Goal: Book appointment/travel/reservation

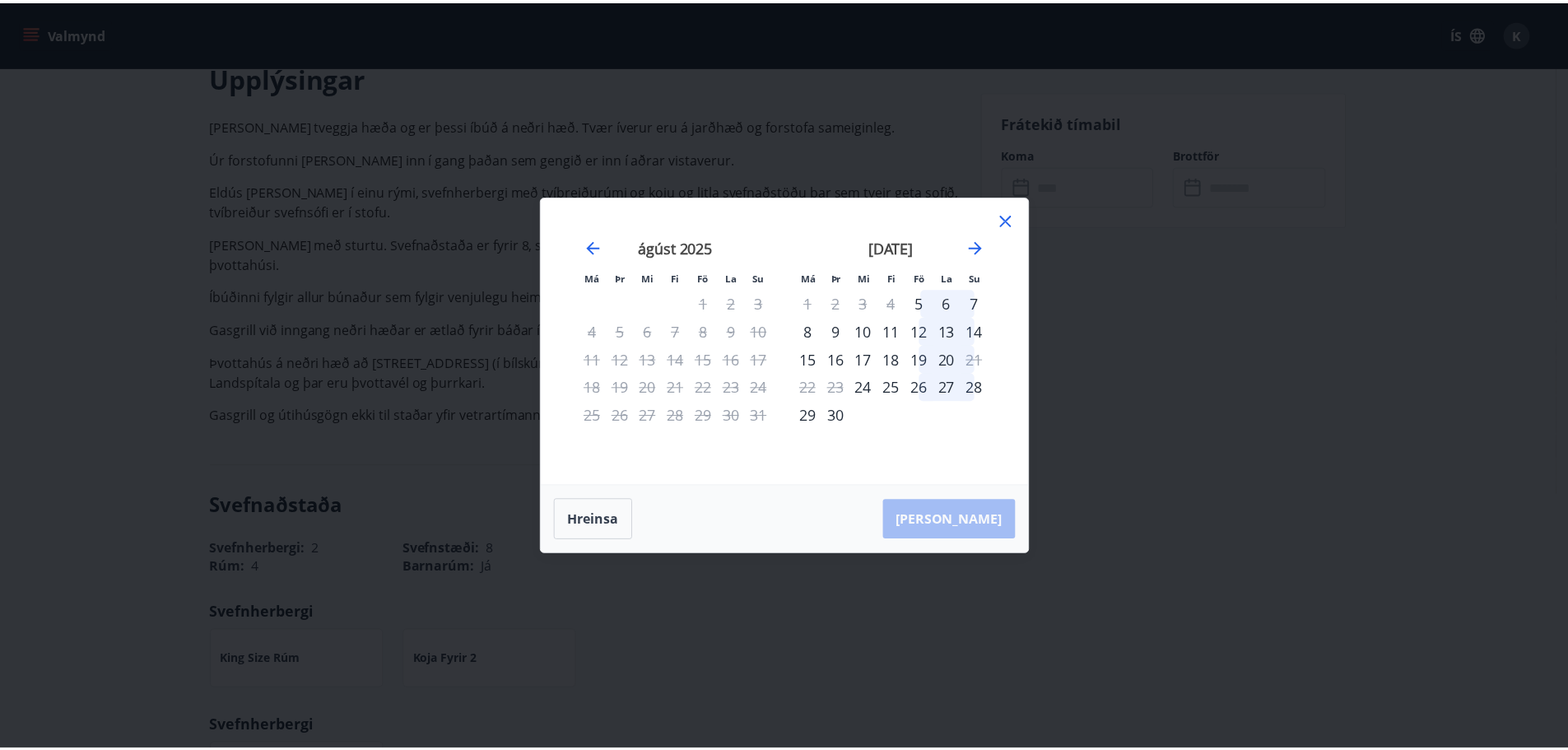
scroll to position [494, 0]
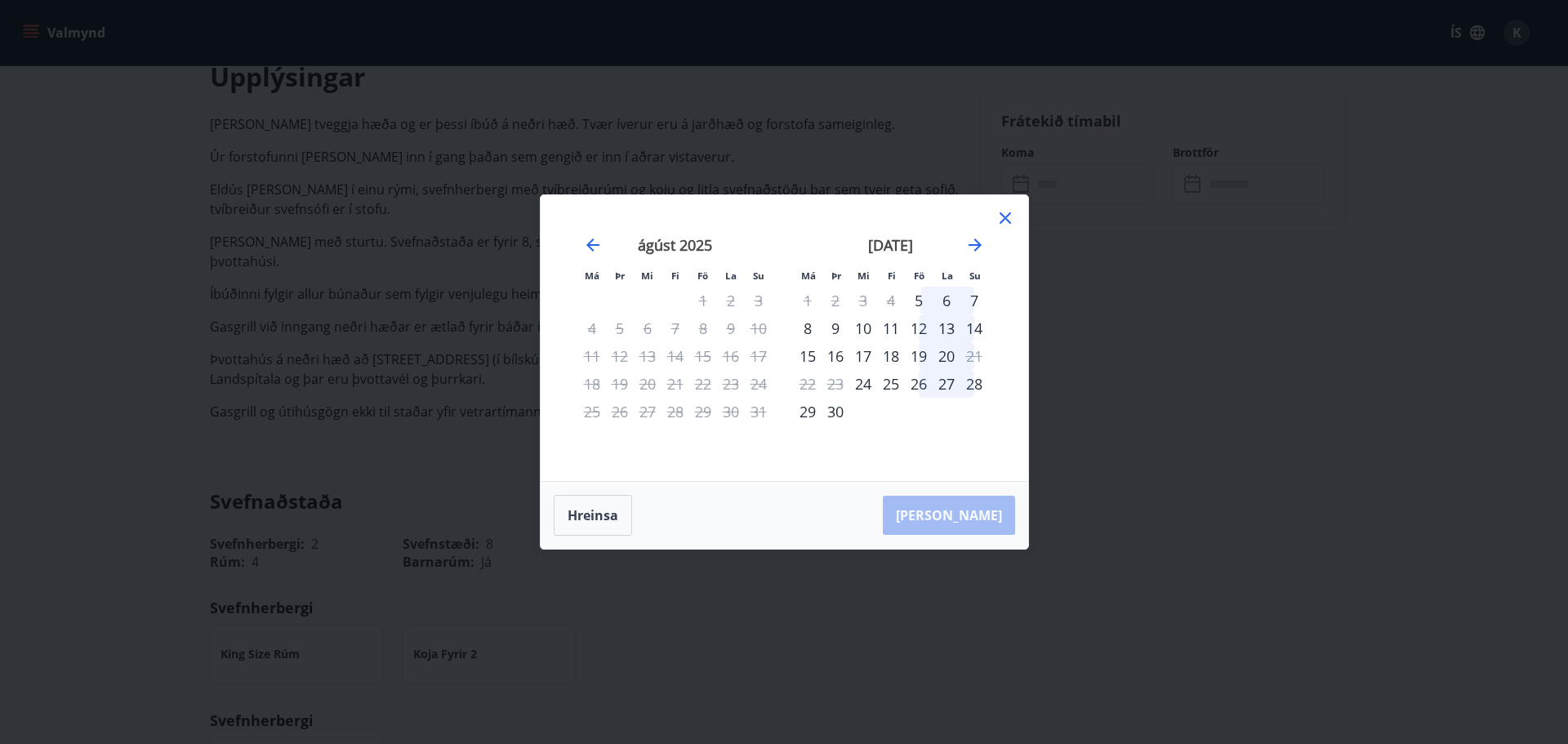
click at [1014, 217] on icon at bounding box center [1005, 218] width 20 height 20
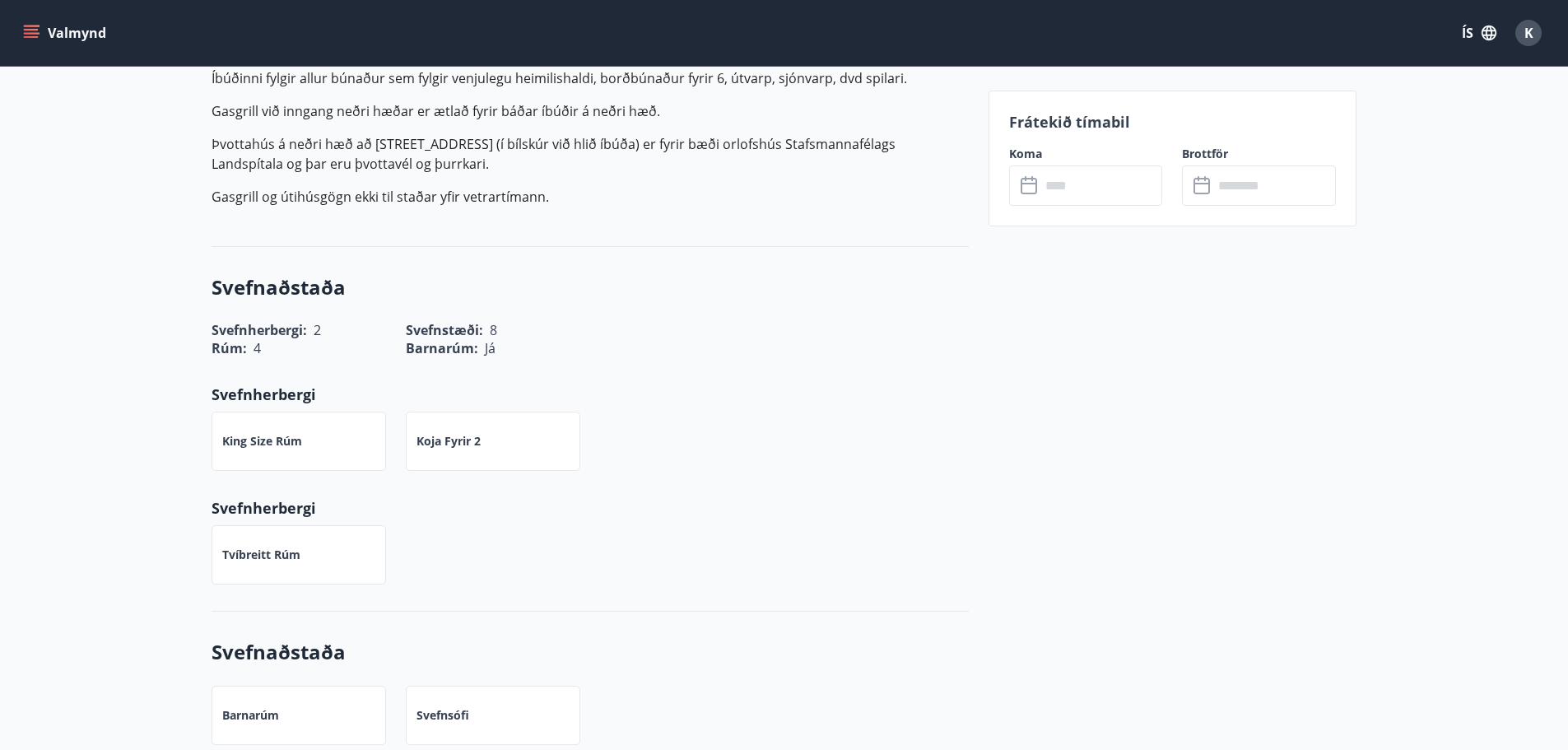
scroll to position [741, 0]
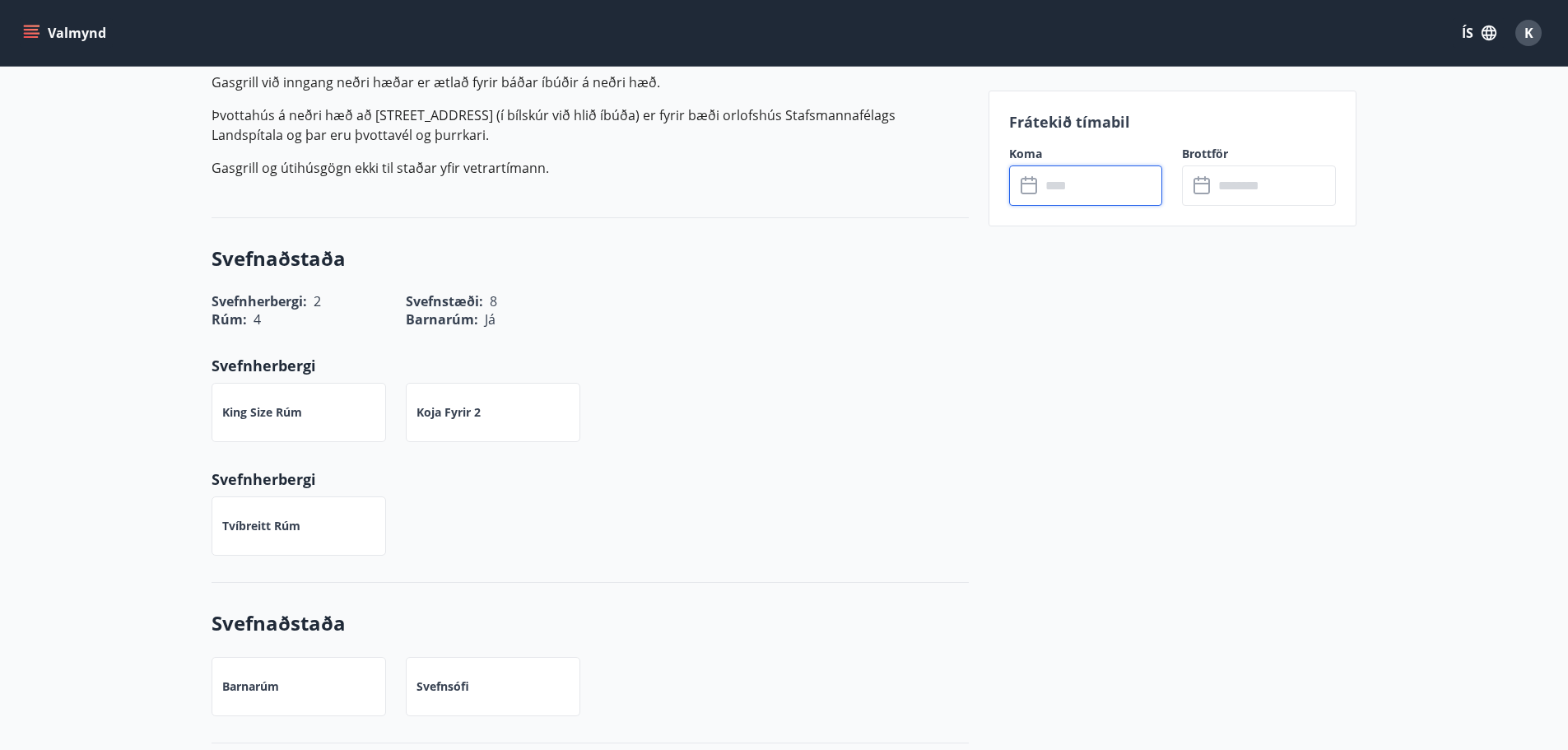
click at [1120, 186] on input "text" at bounding box center [1101, 185] width 123 height 40
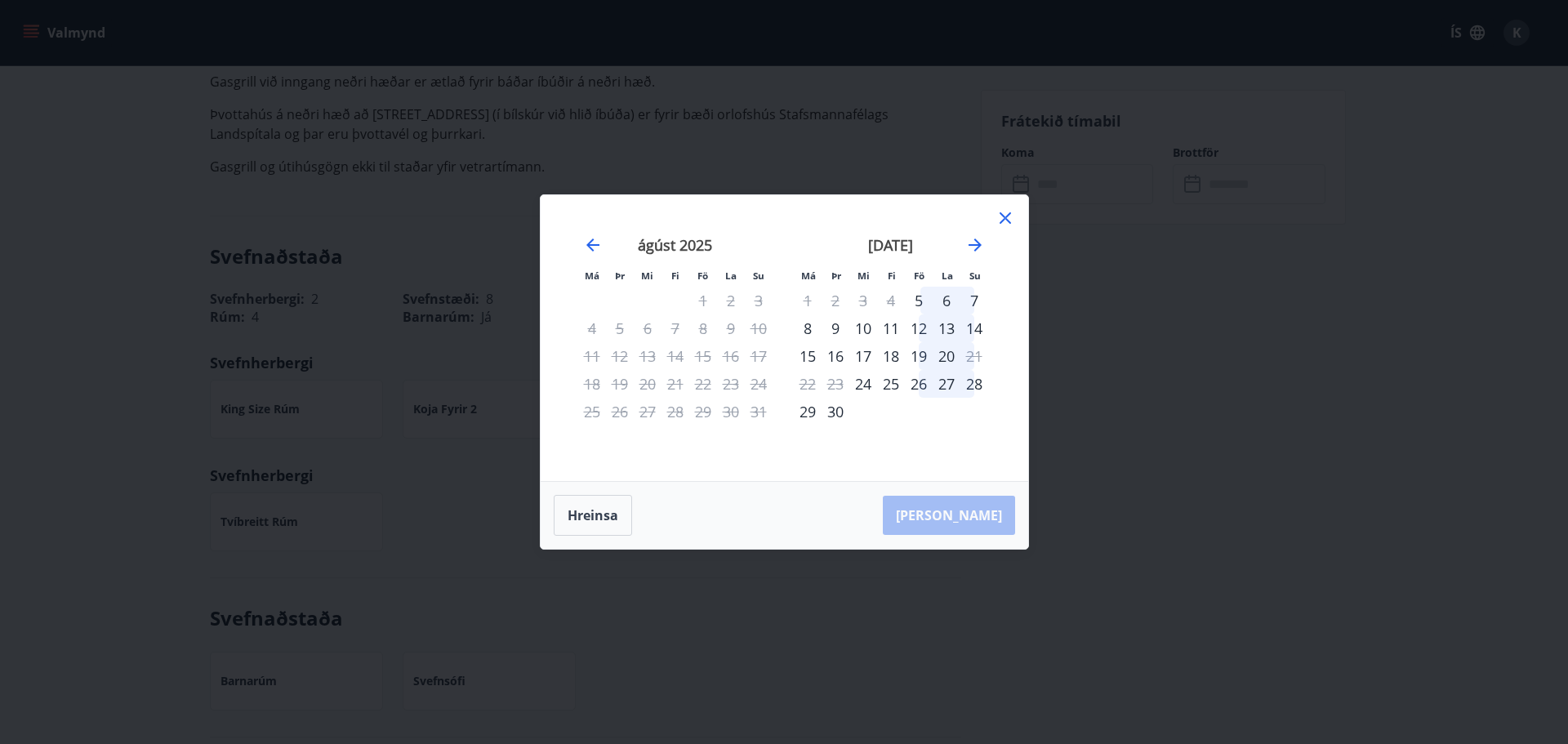
click at [977, 327] on div "14" at bounding box center [974, 328] width 28 height 28
click at [925, 356] on div "19" at bounding box center [919, 356] width 28 height 28
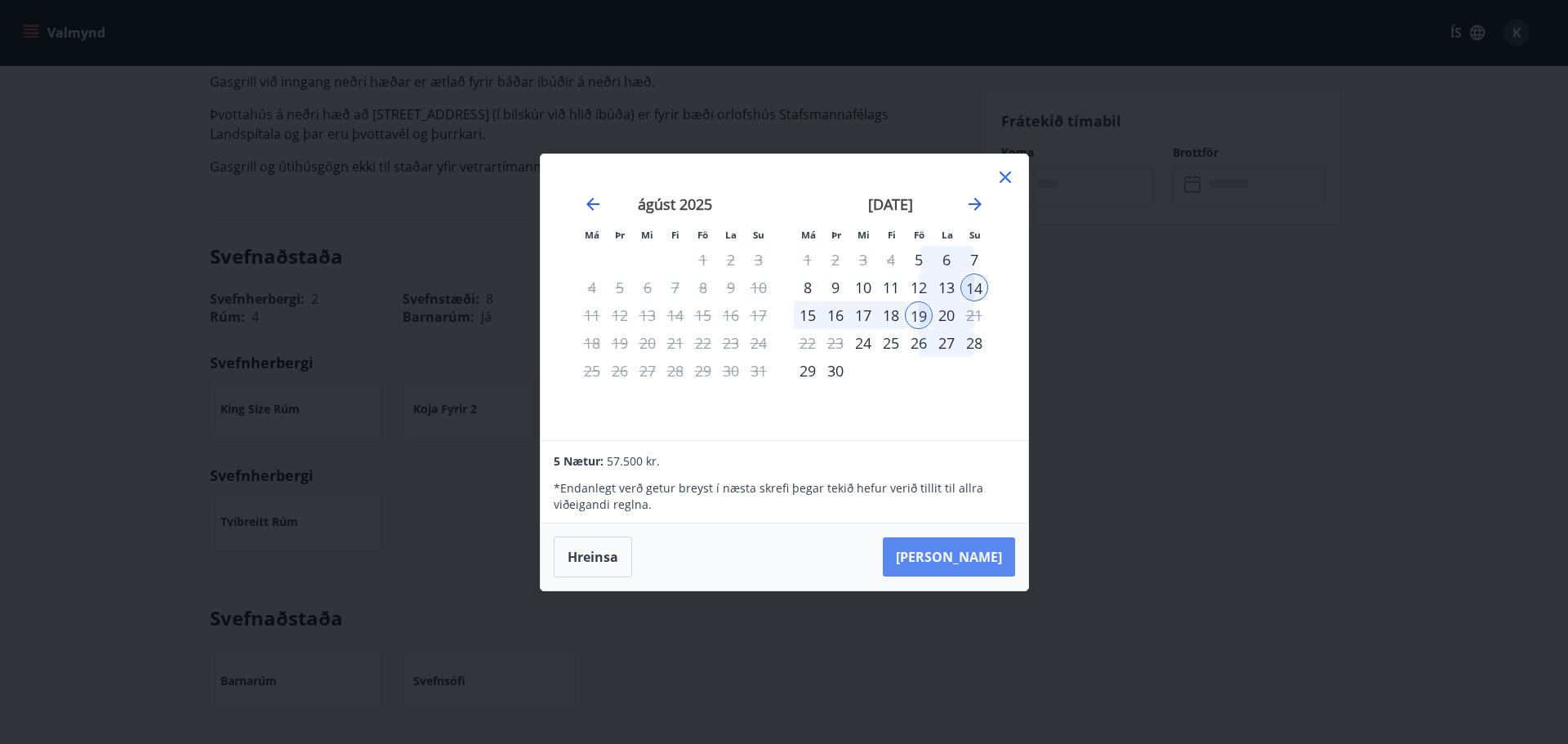
click at [970, 557] on button "[PERSON_NAME]" at bounding box center [949, 557] width 133 height 39
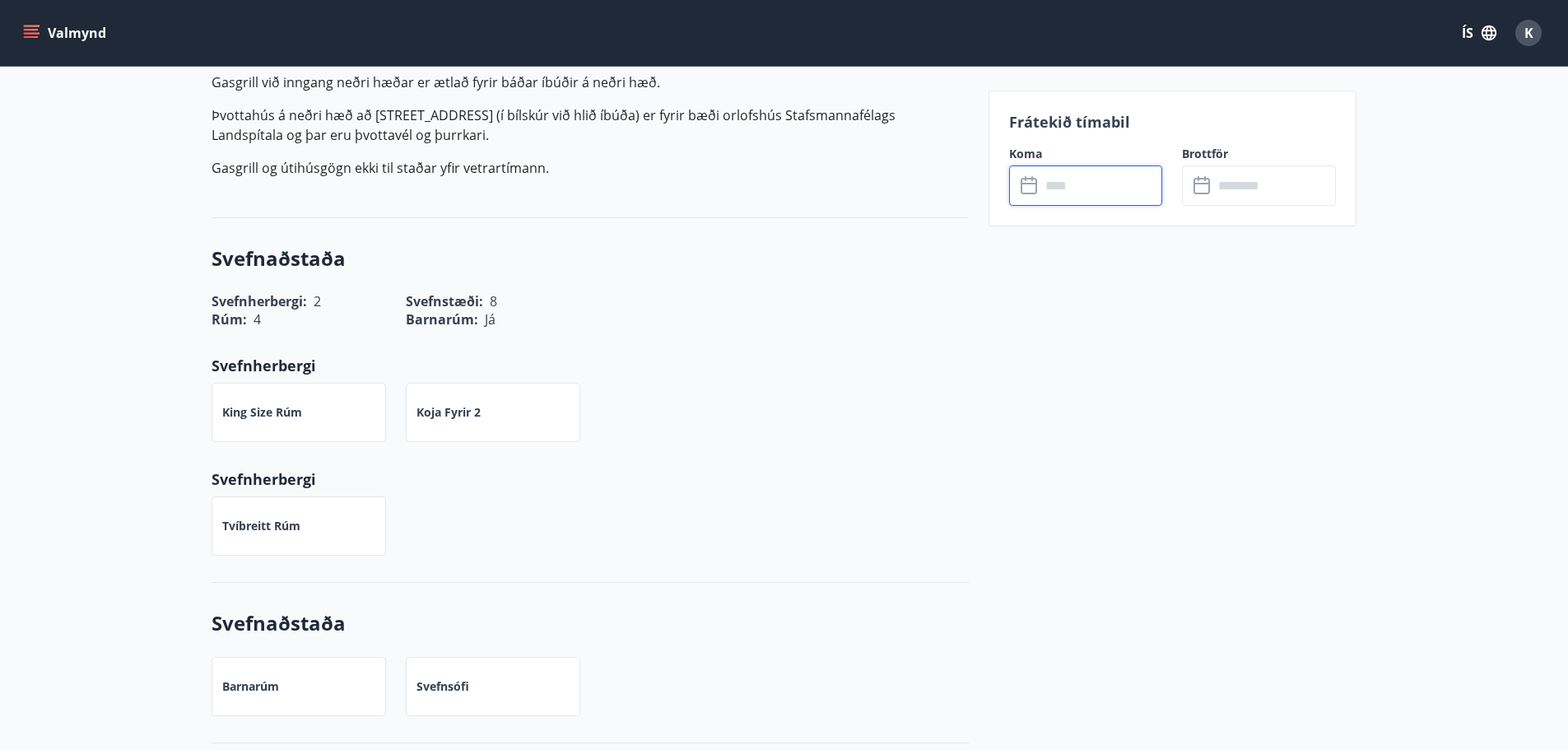
type input "******"
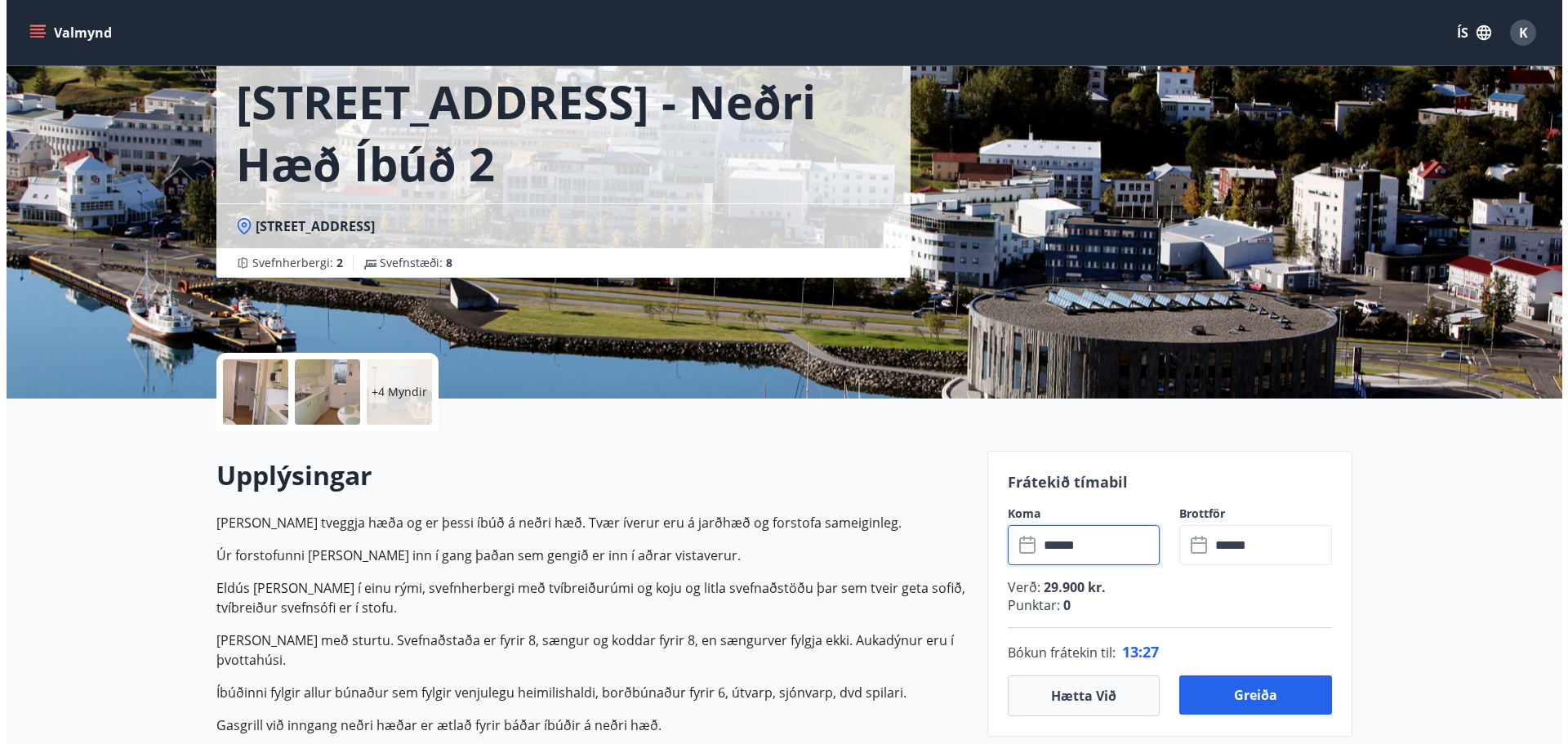
scroll to position [82, 0]
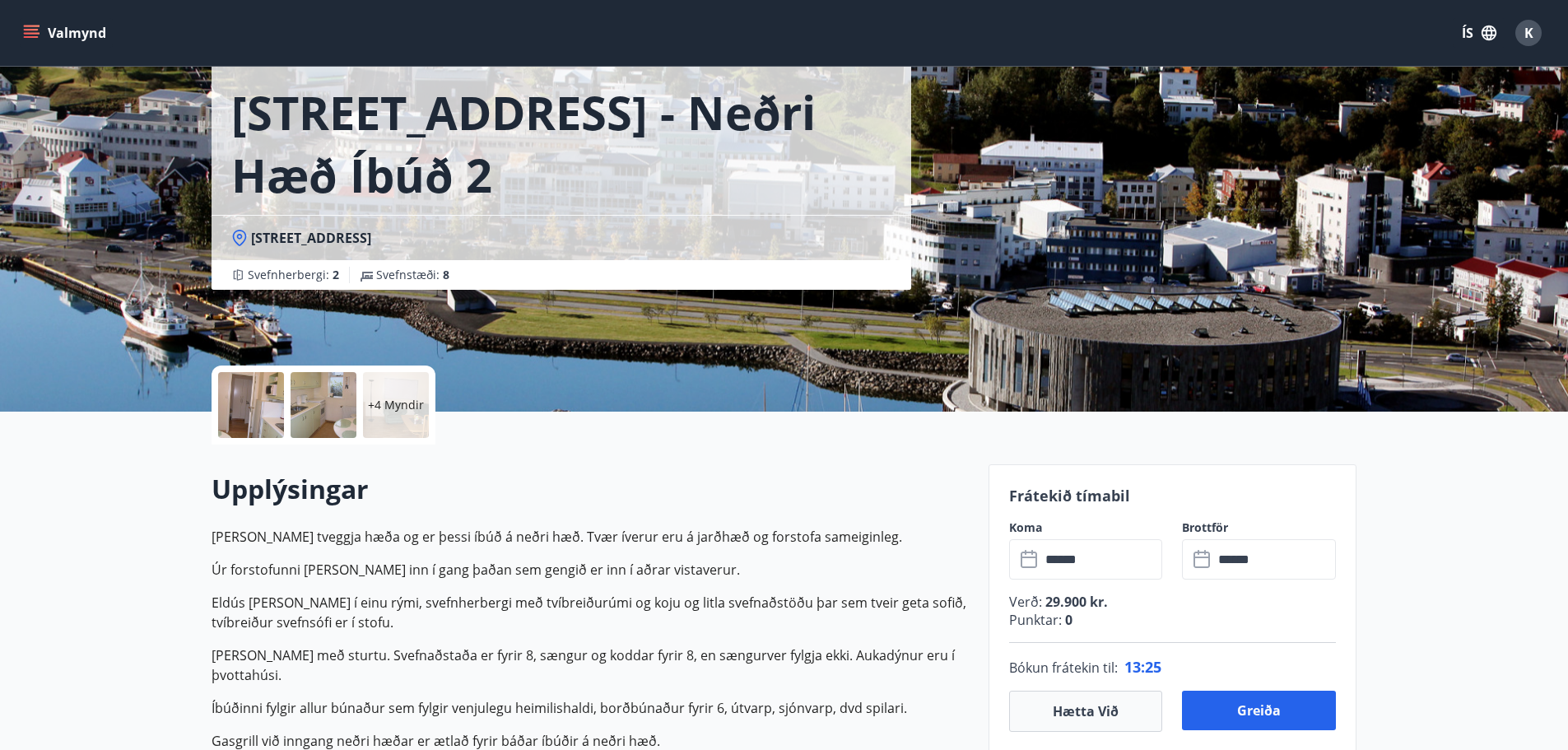
click at [232, 407] on div at bounding box center [251, 405] width 66 height 66
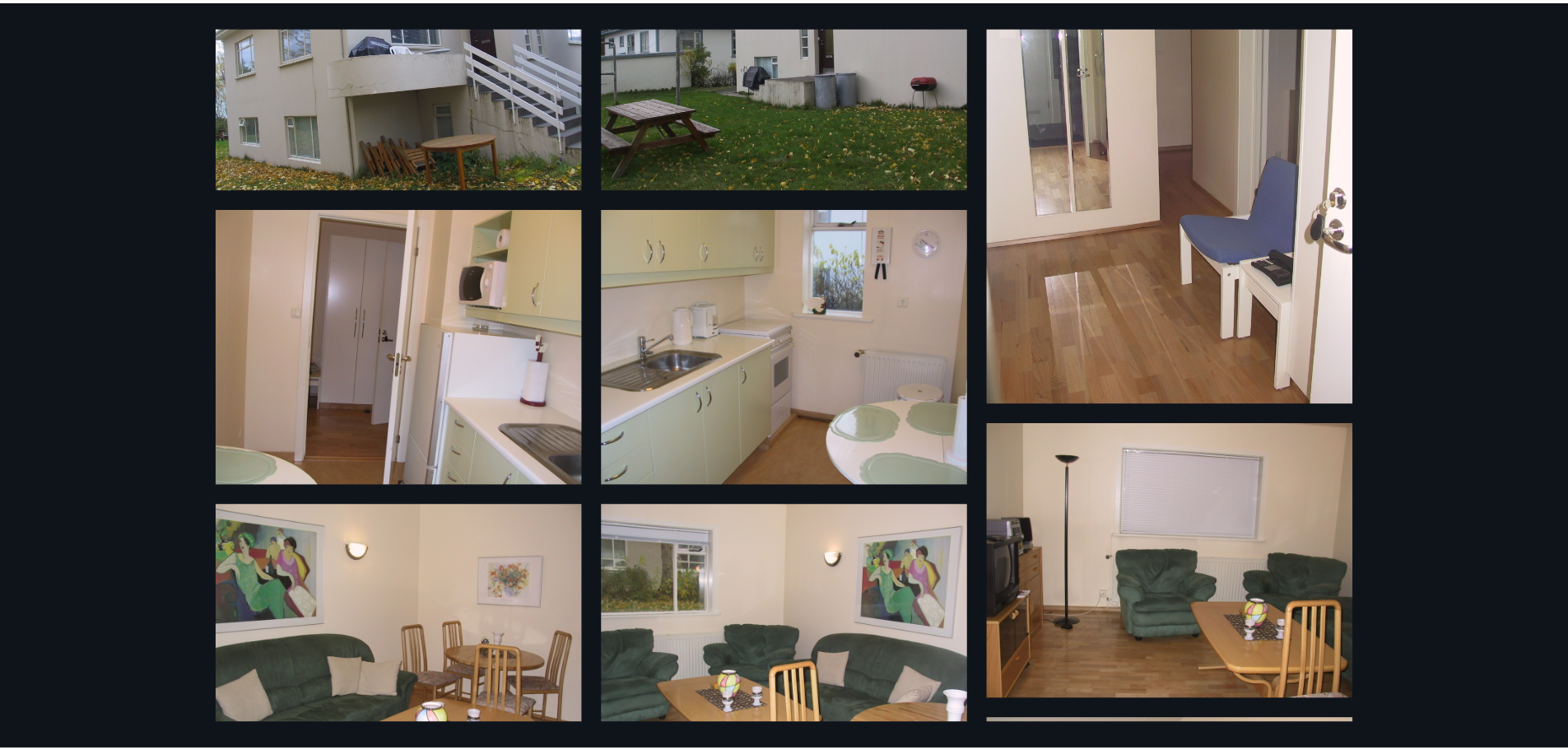
scroll to position [14, 0]
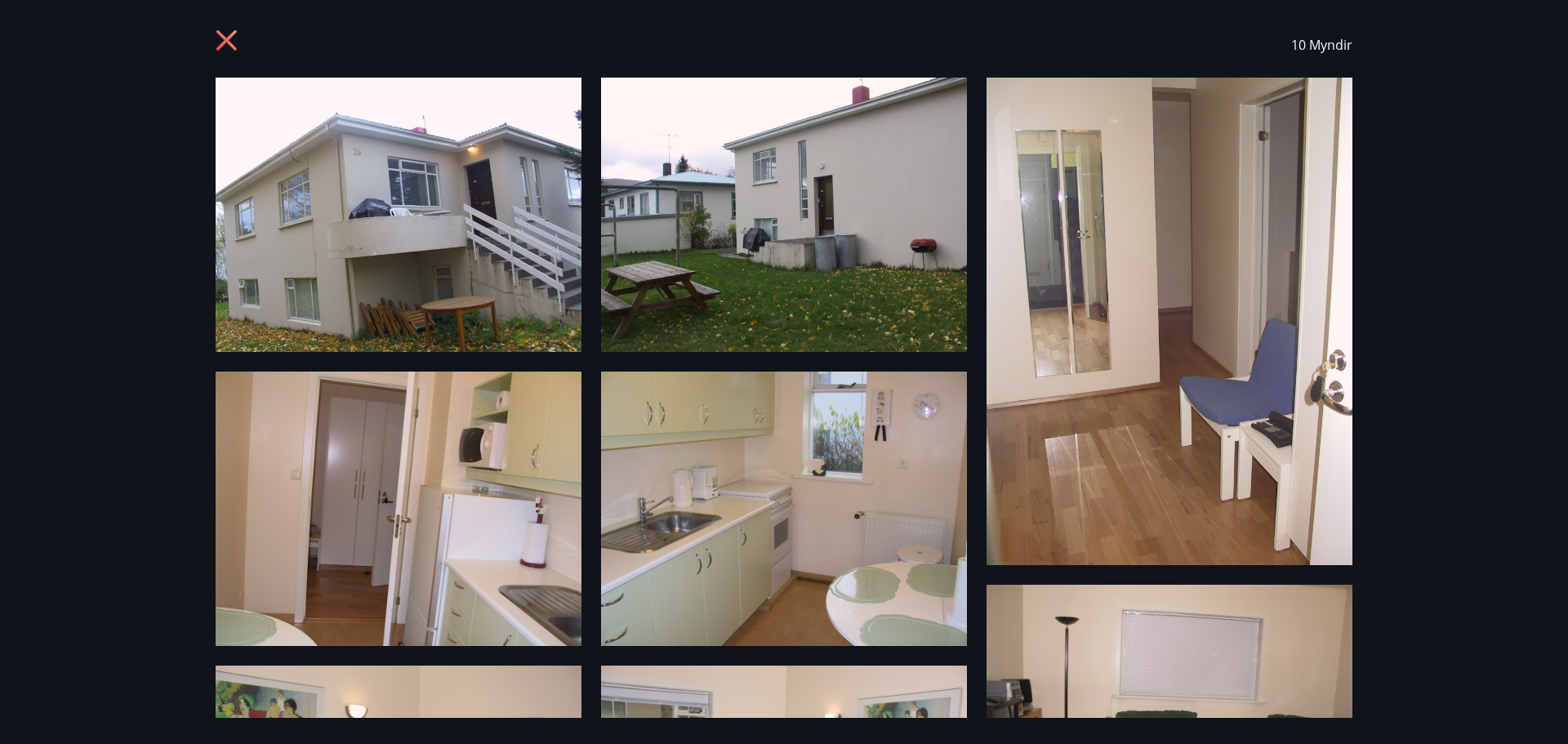
click at [403, 270] on img at bounding box center [398, 215] width 366 height 275
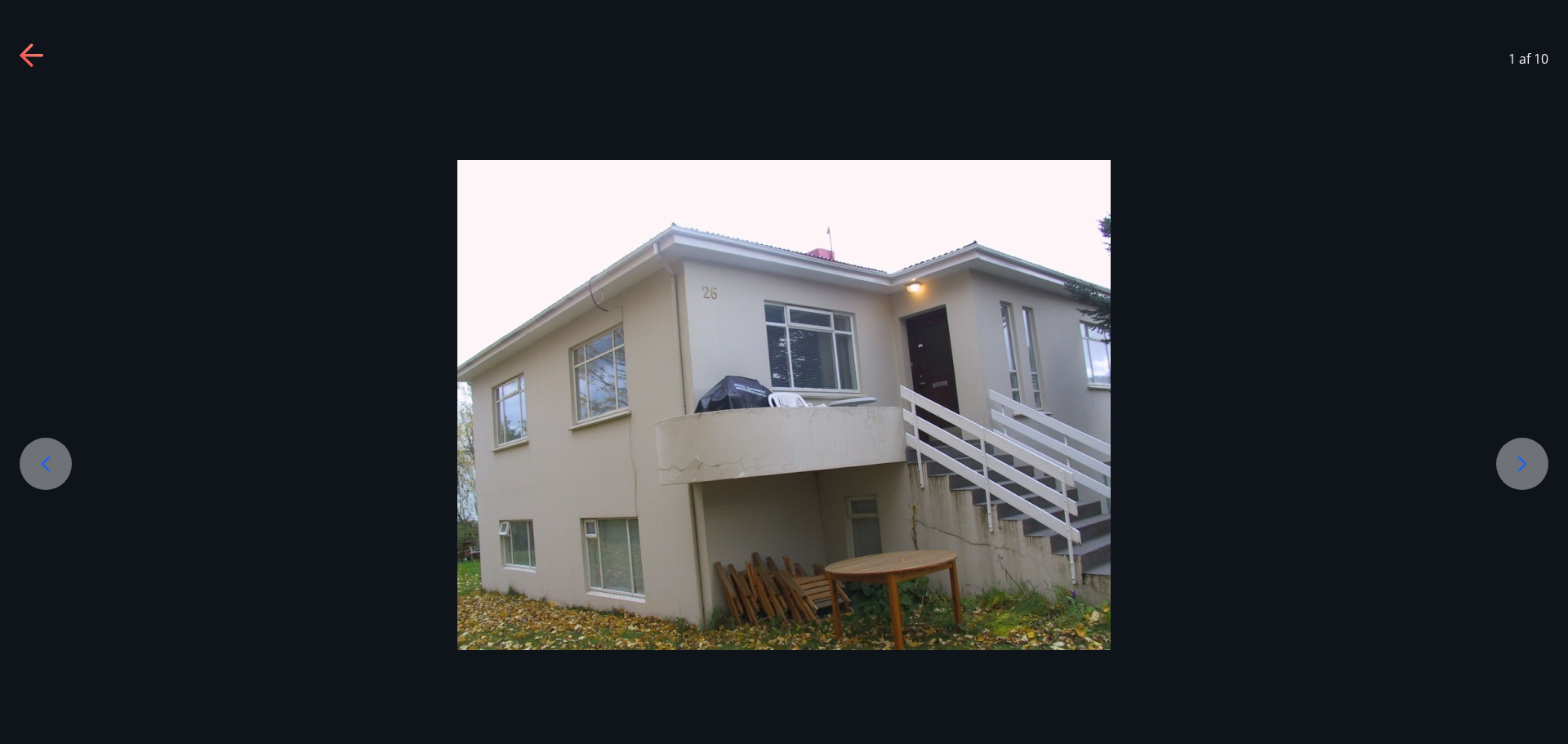
click at [1521, 470] on icon at bounding box center [1522, 464] width 26 height 26
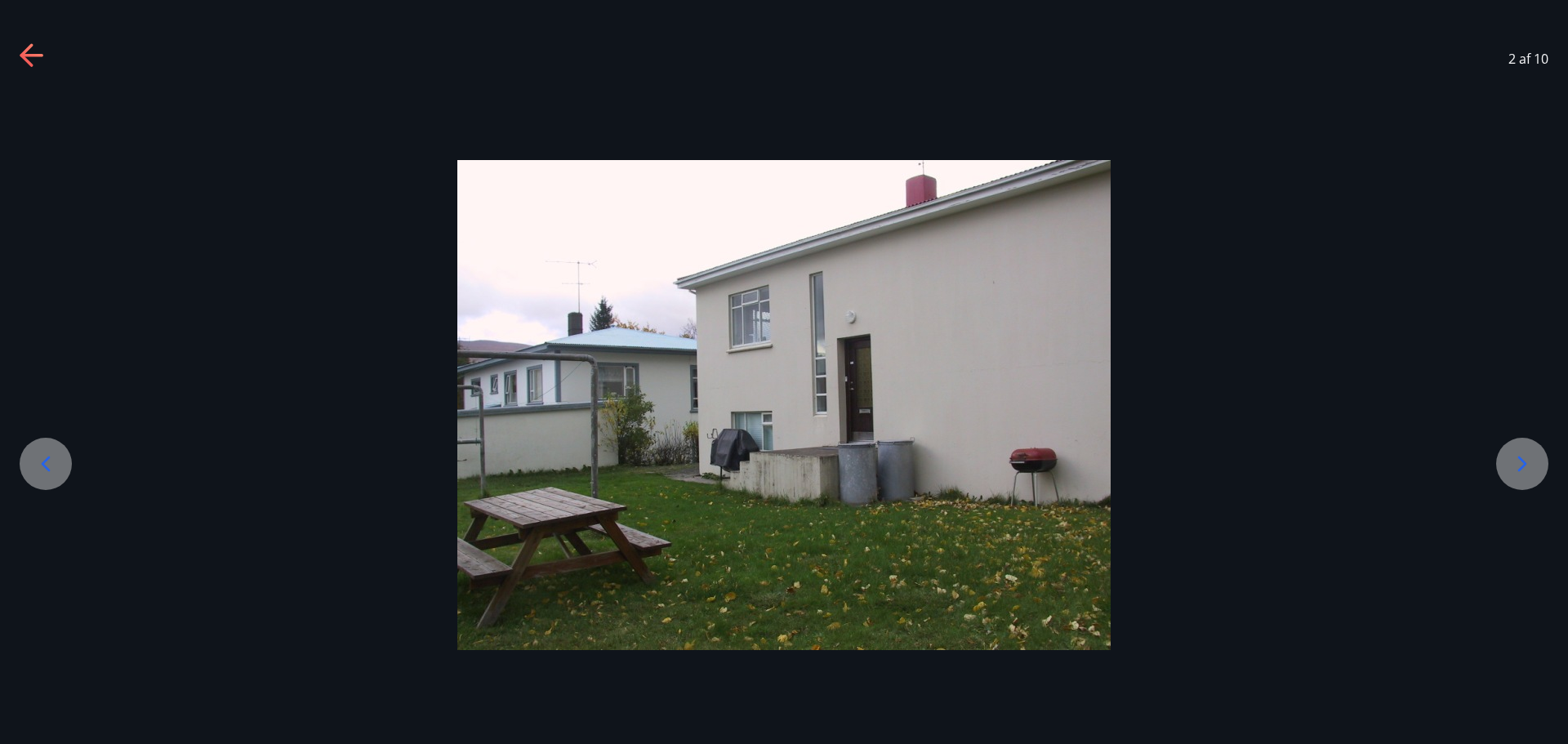
click at [1521, 470] on icon at bounding box center [1522, 464] width 26 height 26
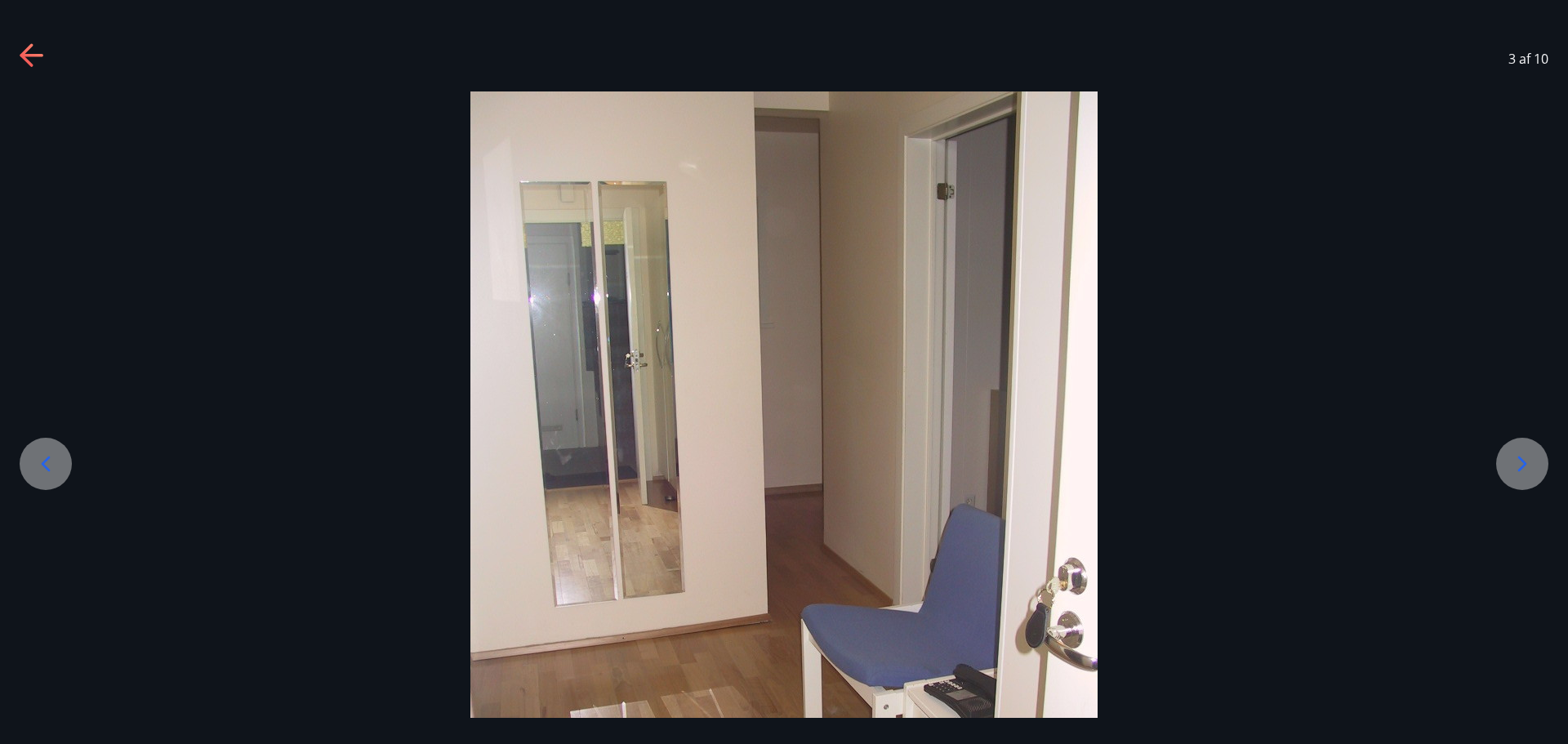
click at [1521, 470] on icon at bounding box center [1522, 464] width 26 height 26
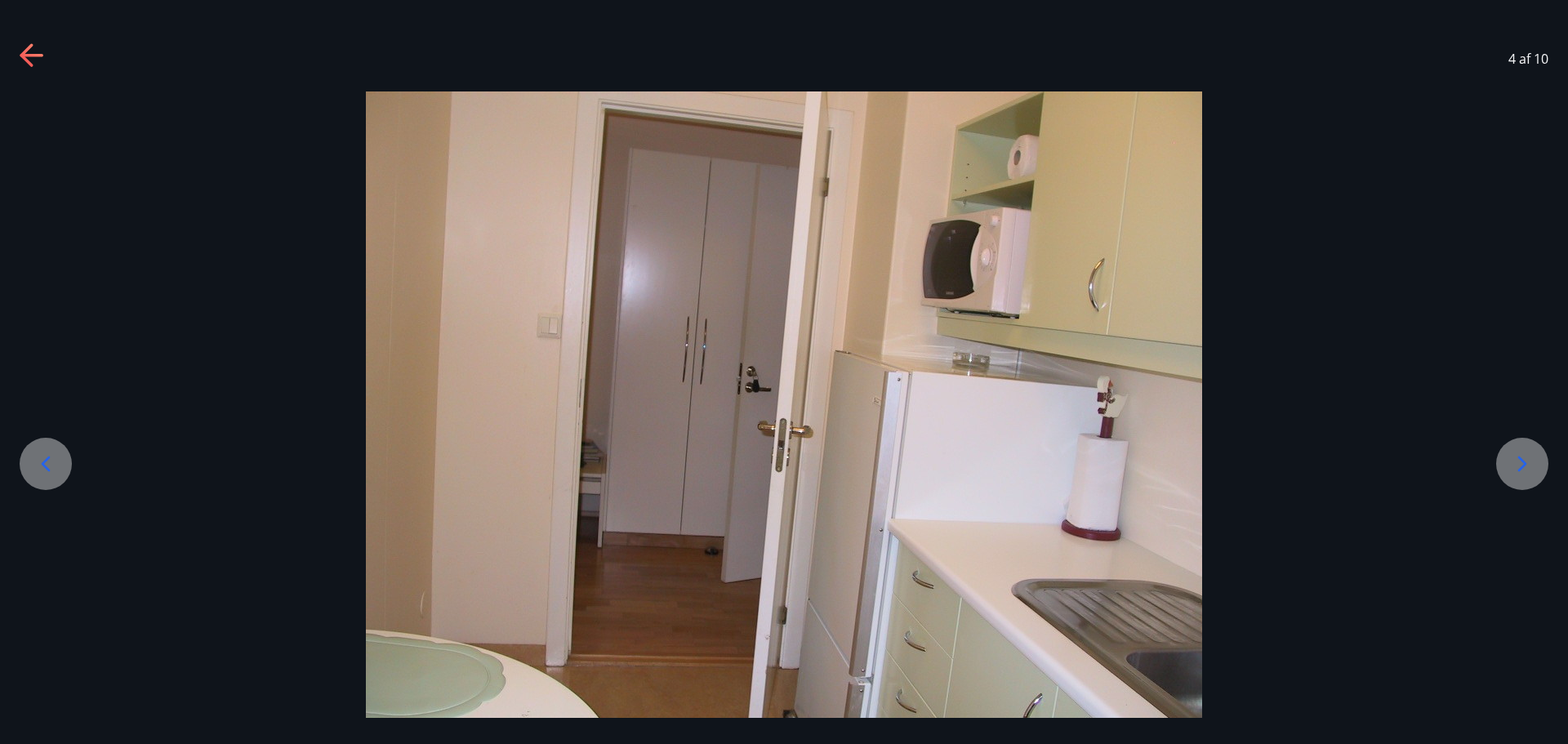
click at [1521, 470] on icon at bounding box center [1522, 464] width 26 height 26
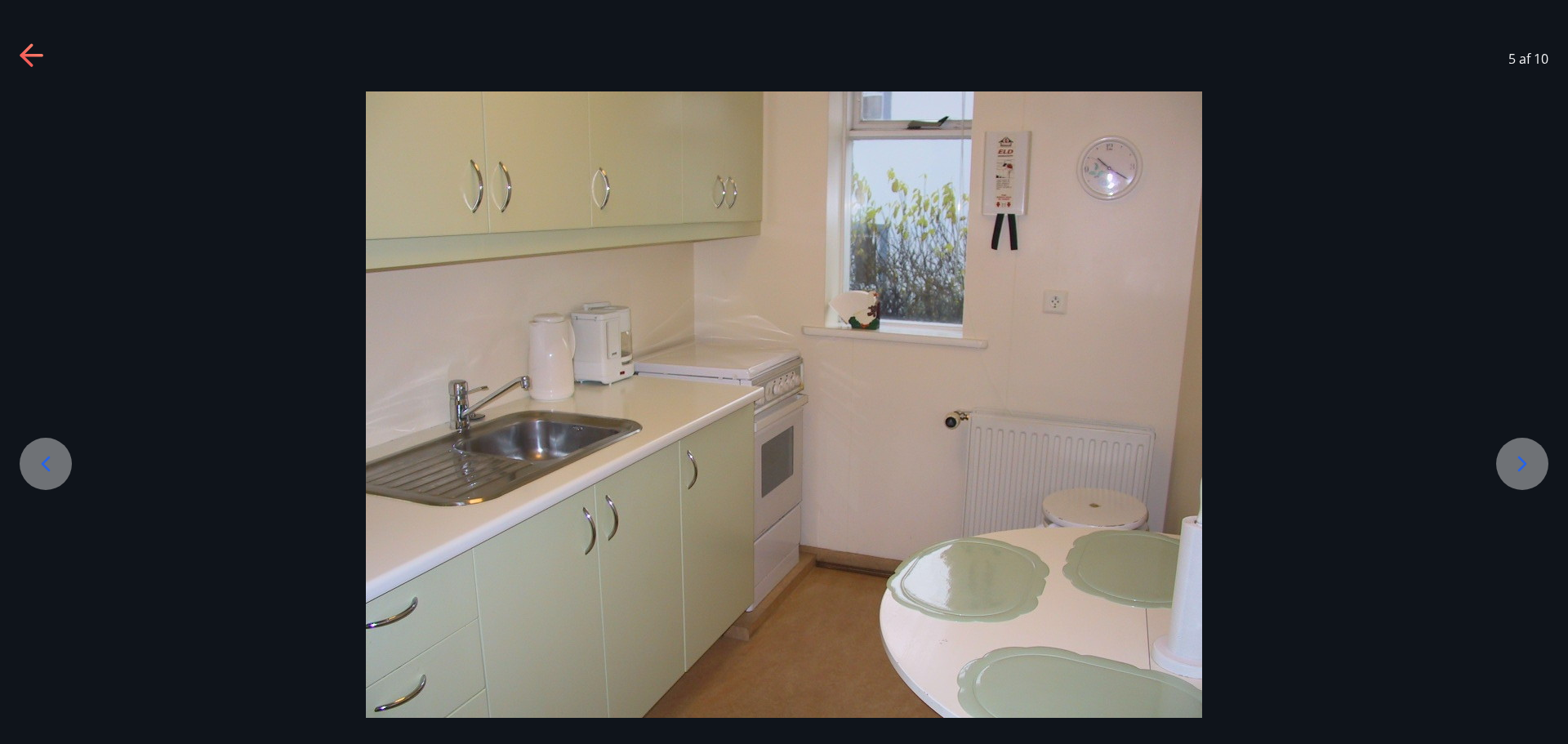
click at [1521, 470] on icon at bounding box center [1522, 464] width 26 height 26
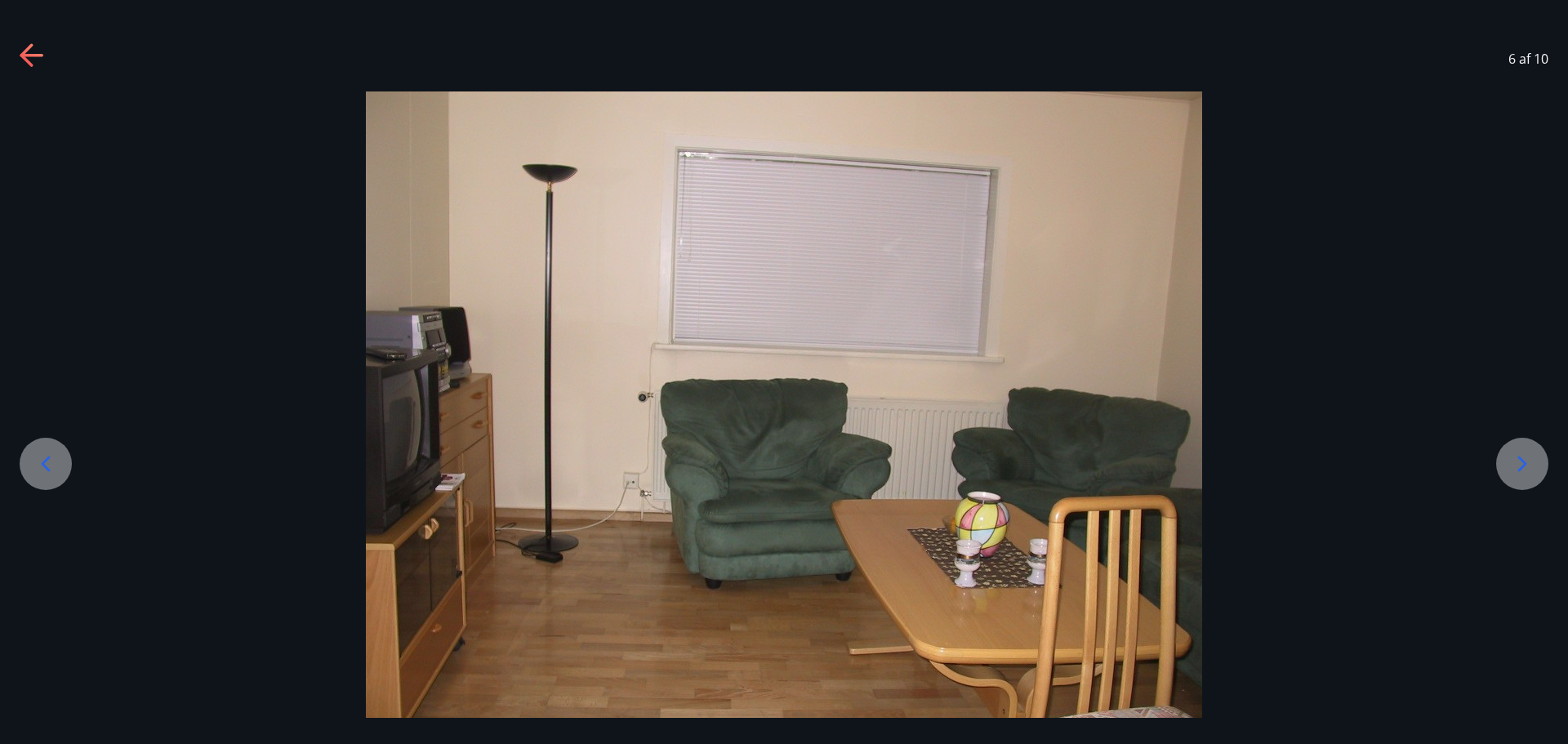
click at [1521, 470] on icon at bounding box center [1522, 464] width 26 height 26
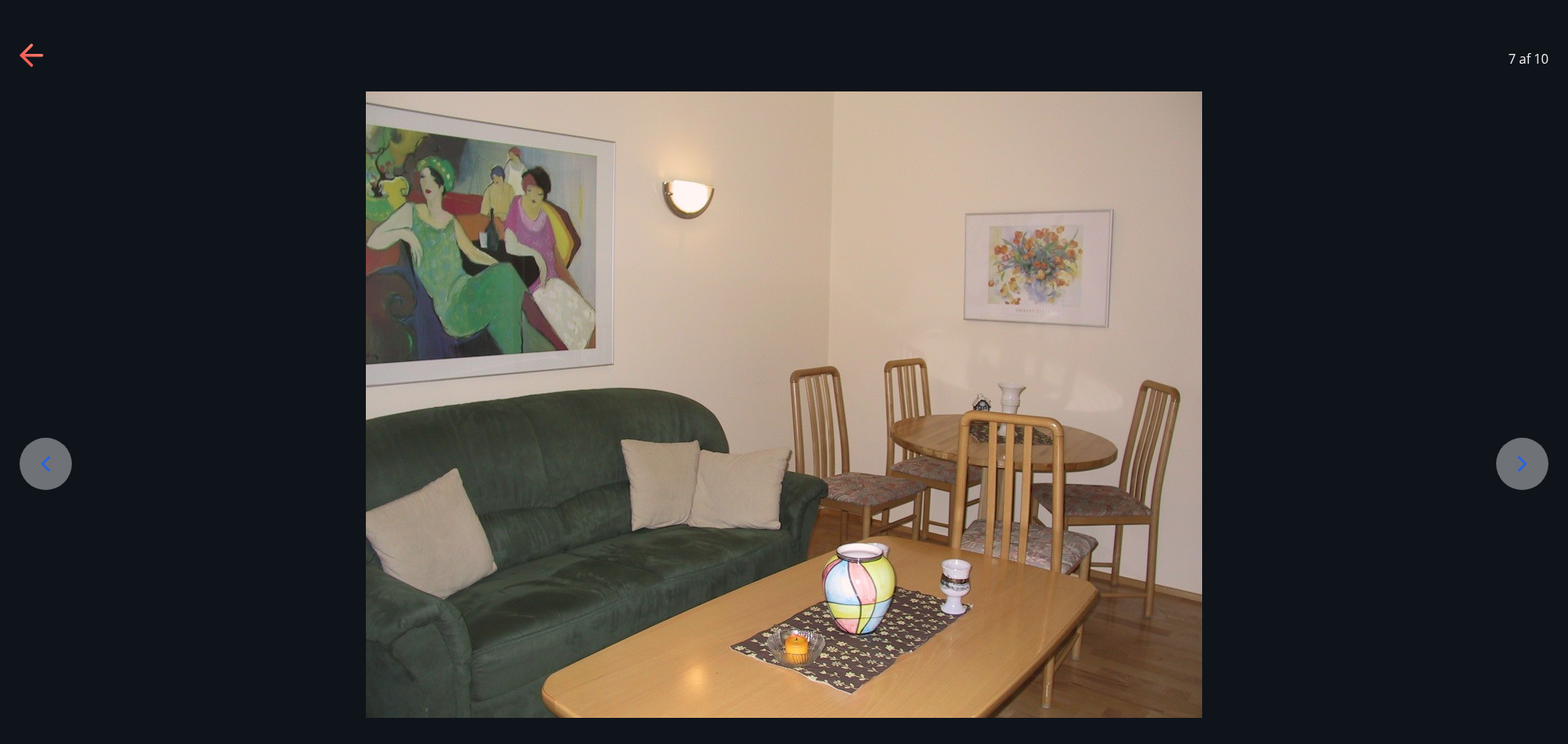
click at [1521, 470] on icon at bounding box center [1522, 464] width 26 height 26
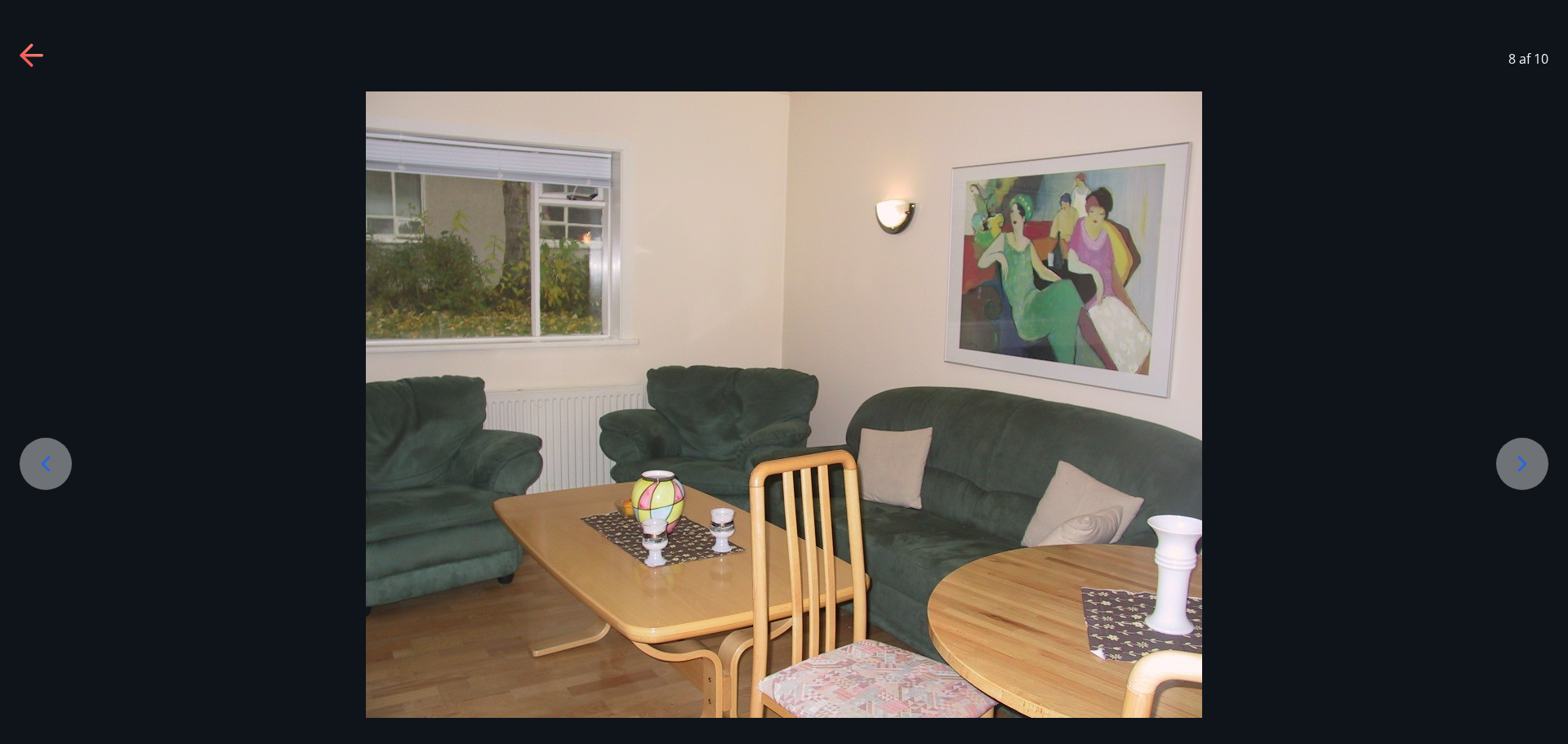
click at [1521, 470] on icon at bounding box center [1522, 464] width 26 height 26
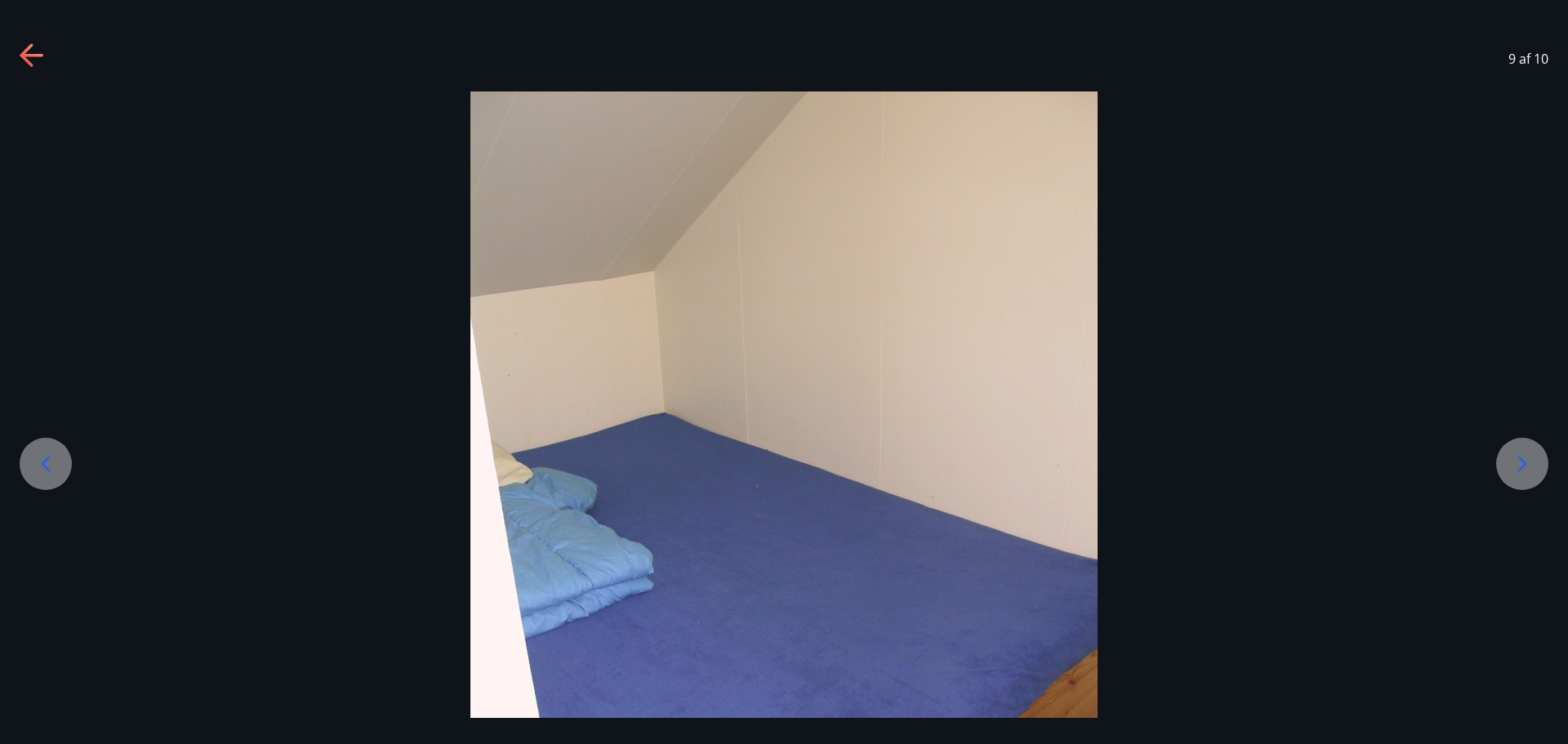
click at [1521, 470] on icon at bounding box center [1522, 464] width 26 height 26
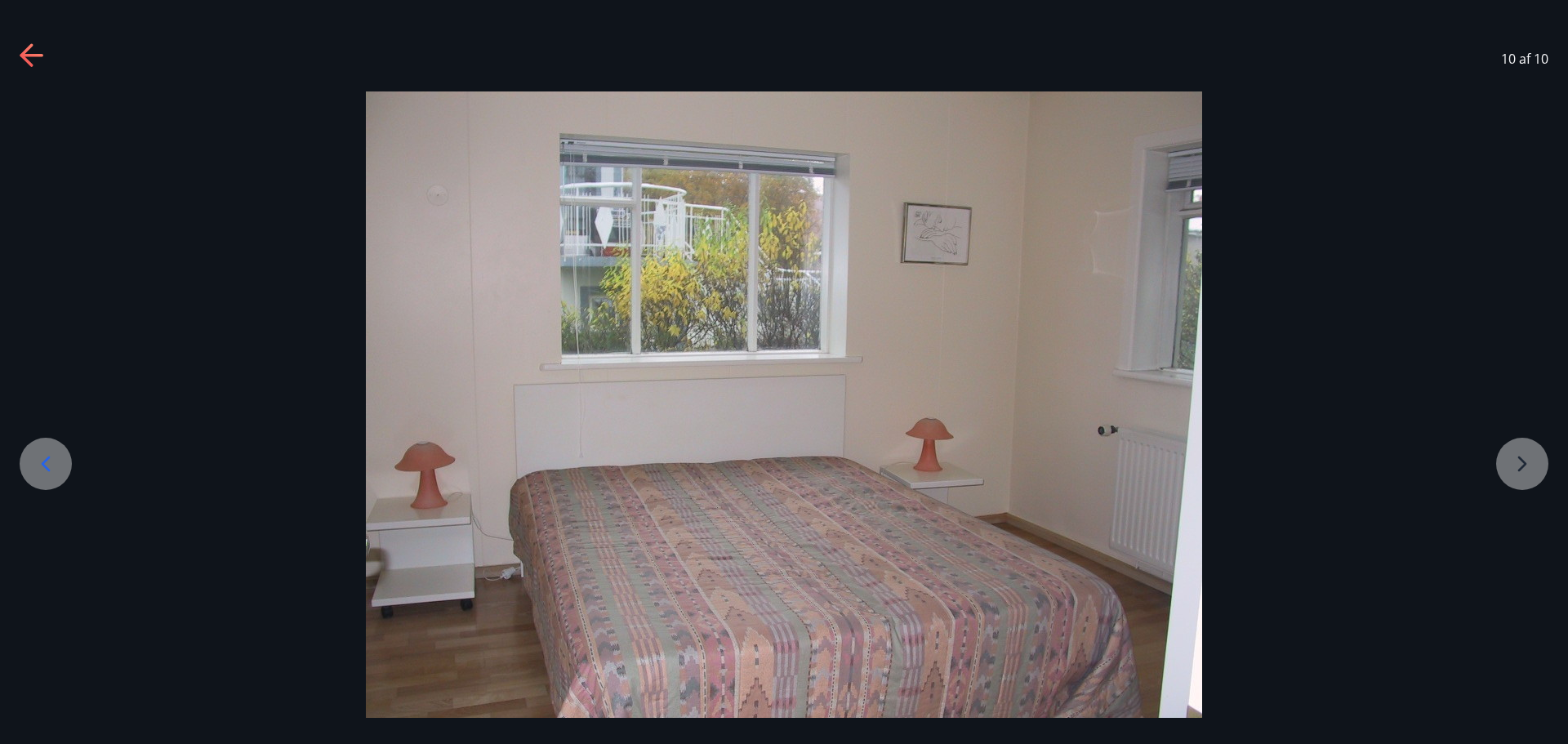
click at [1521, 470] on div at bounding box center [784, 405] width 1568 height 627
click at [47, 53] on div "10 af 10" at bounding box center [784, 59] width 1568 height 65
click at [27, 56] on icon at bounding box center [31, 56] width 23 height 3
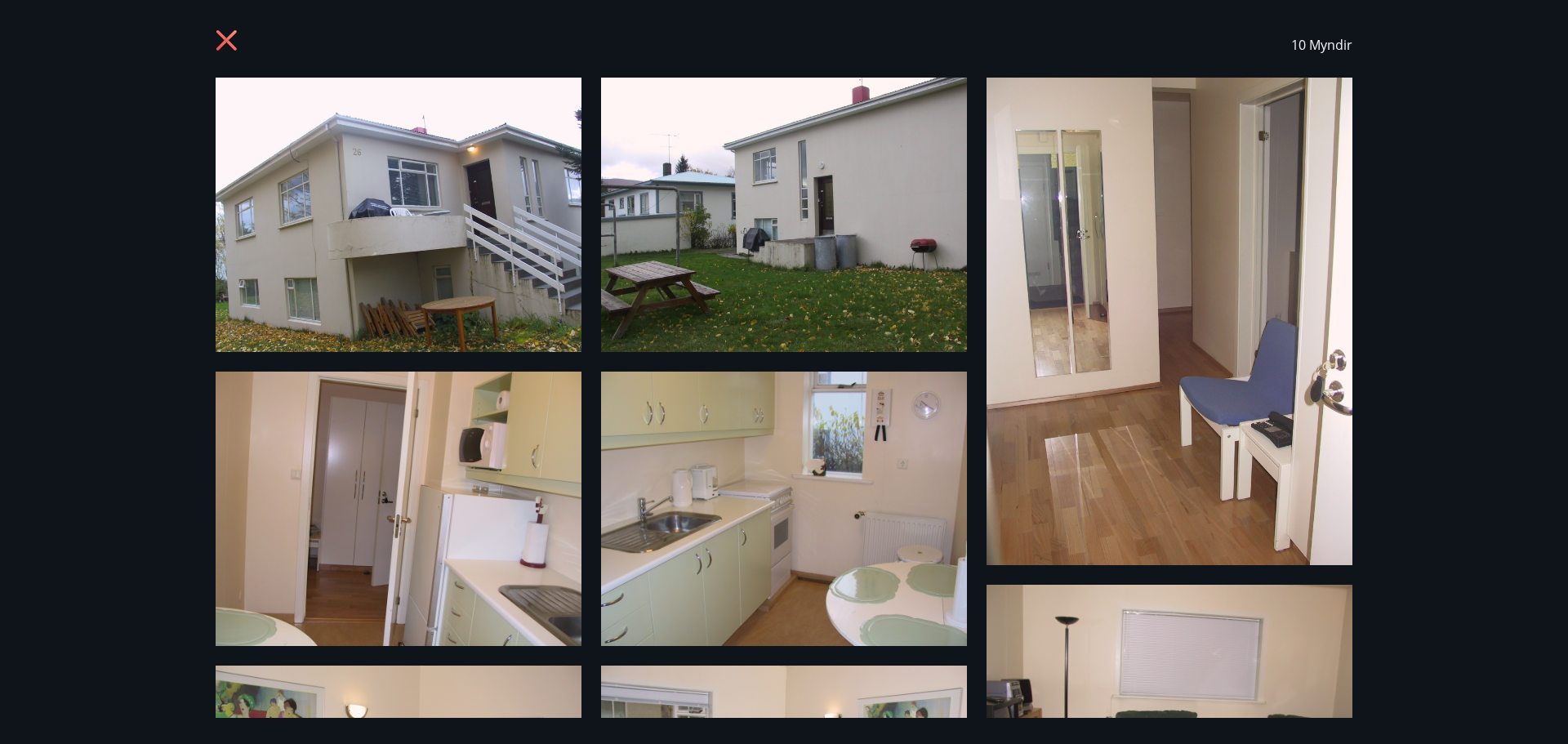
click at [220, 36] on icon at bounding box center [229, 43] width 26 height 26
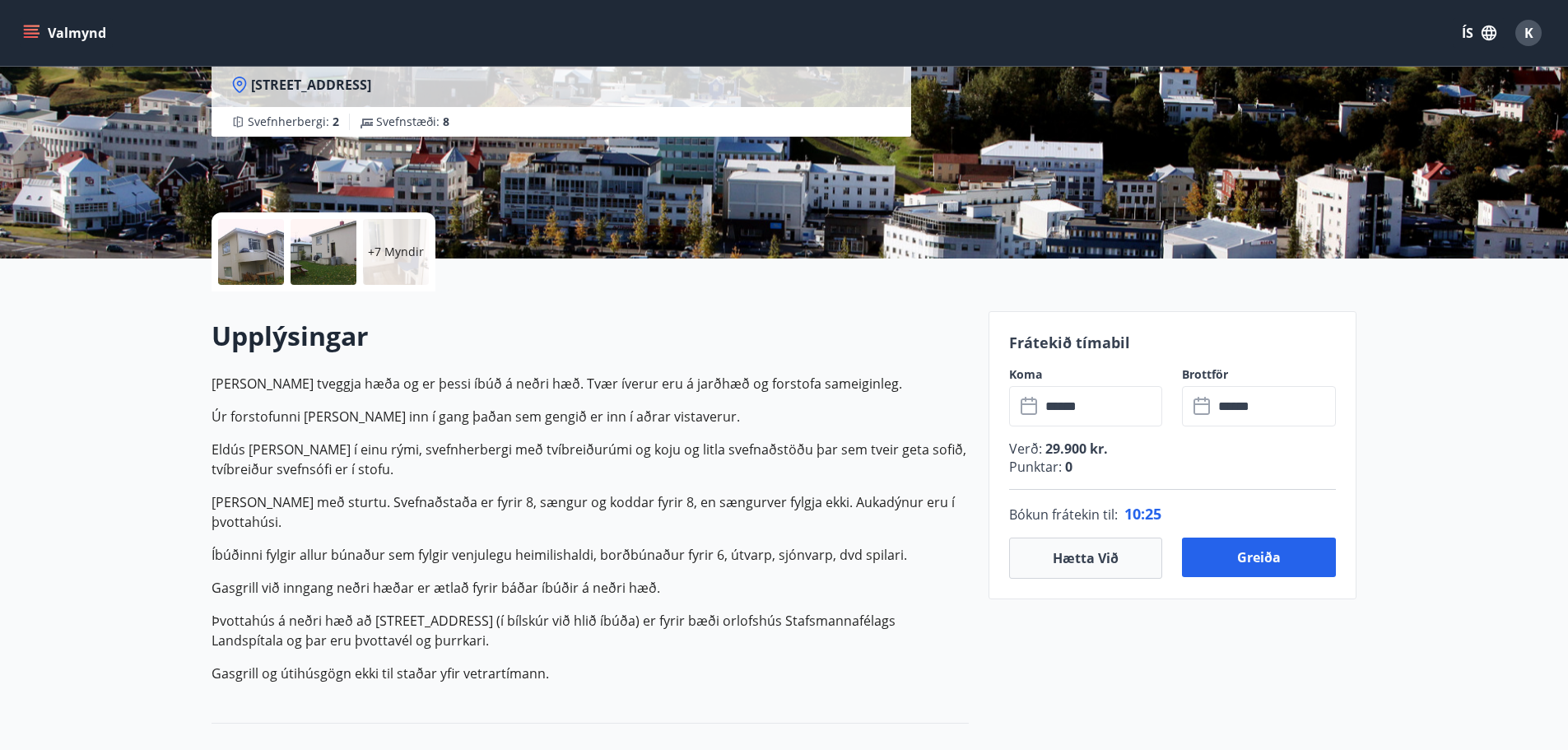
scroll to position [0, 0]
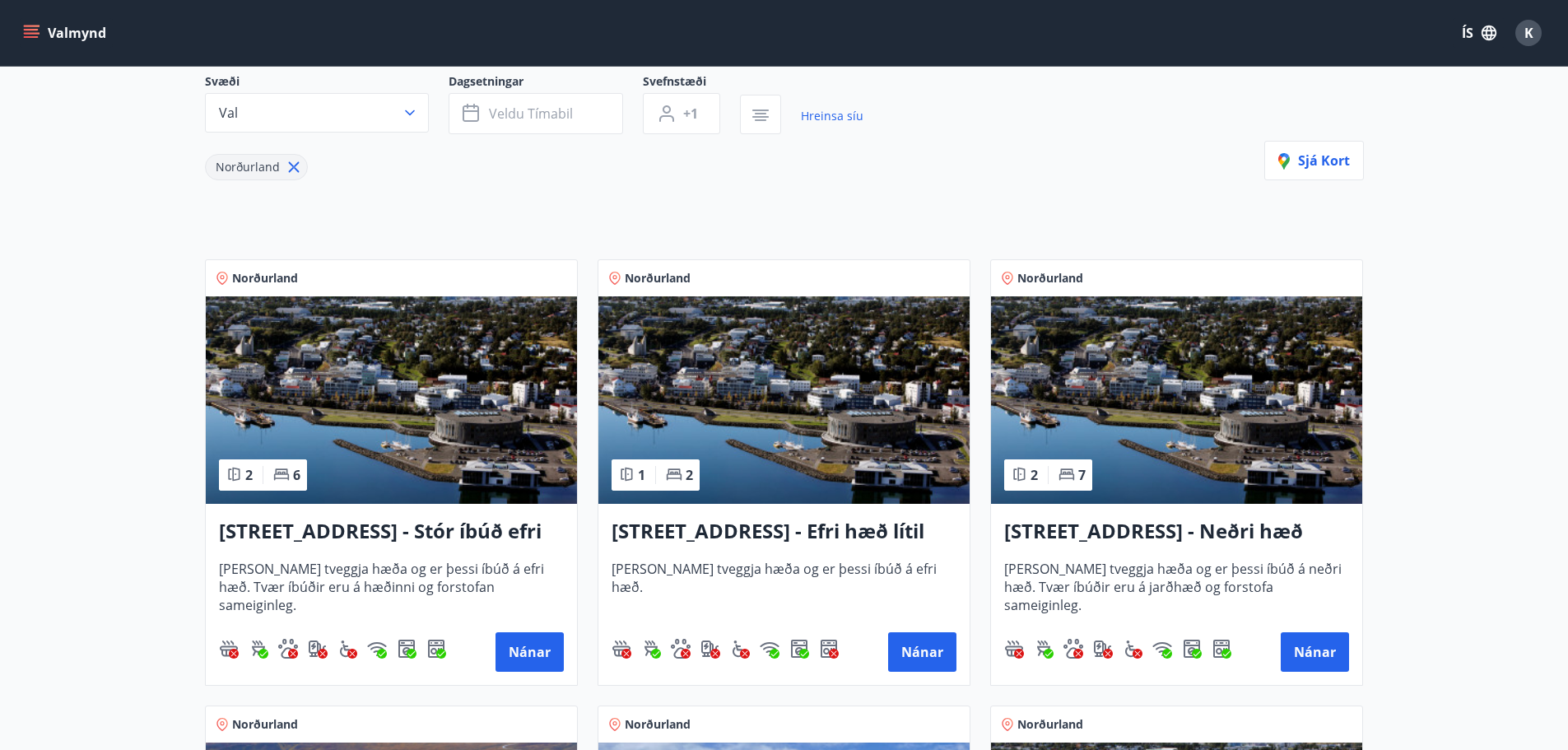
scroll to position [165, 0]
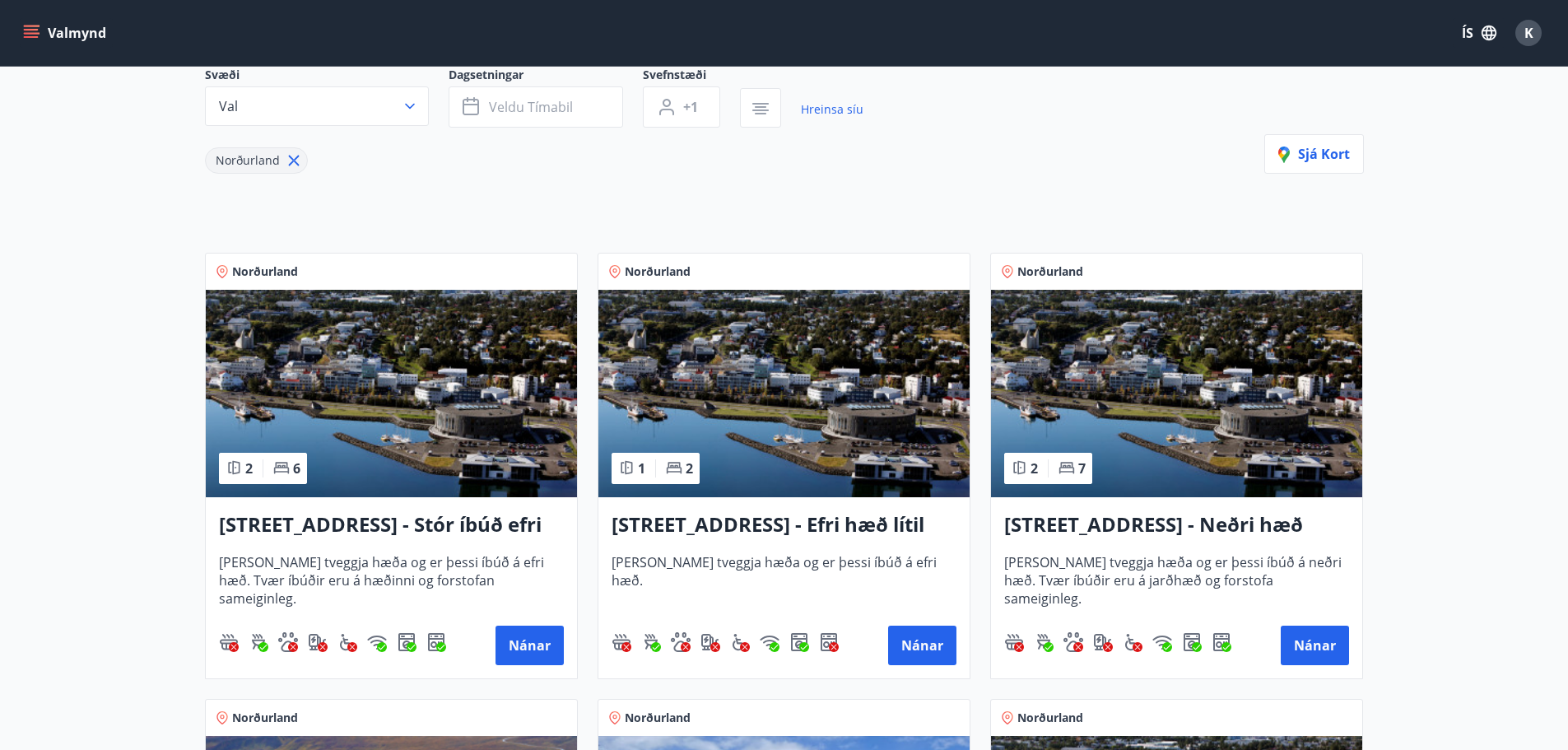
click at [858, 526] on h3 "[STREET_ADDRESS] - Efri hæð lítil íbúð 2" at bounding box center [784, 525] width 345 height 30
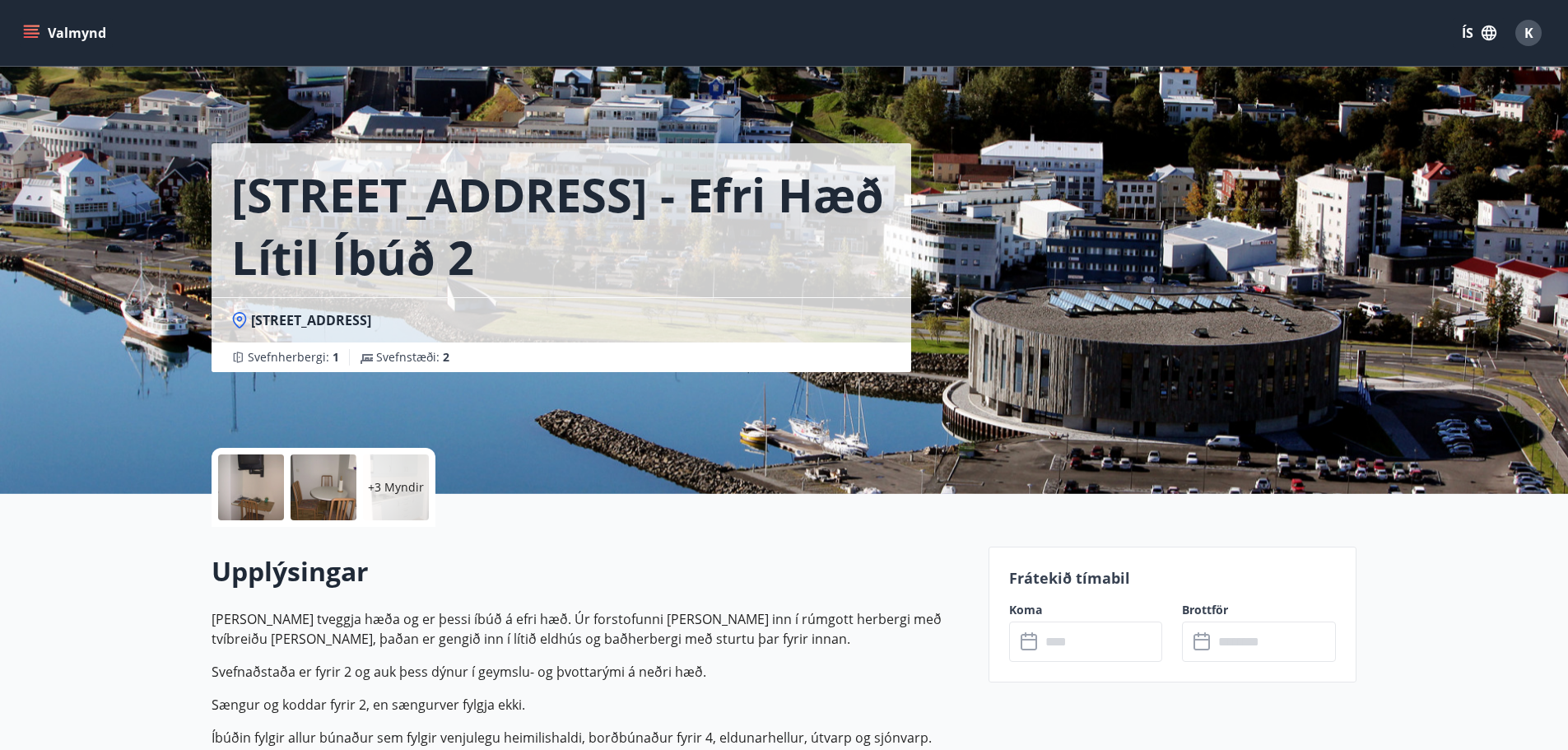
scroll to position [165, 0]
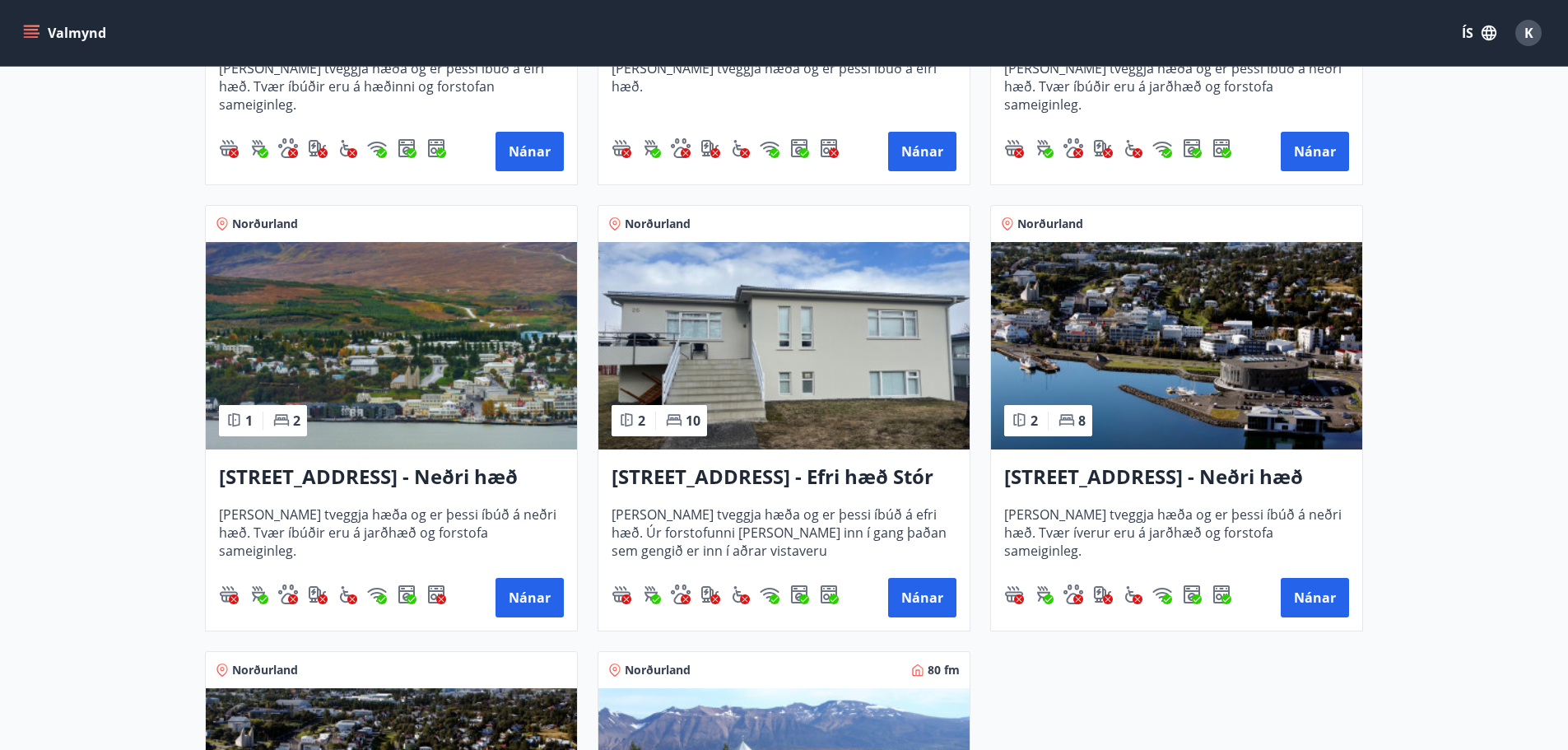
scroll to position [576, 0]
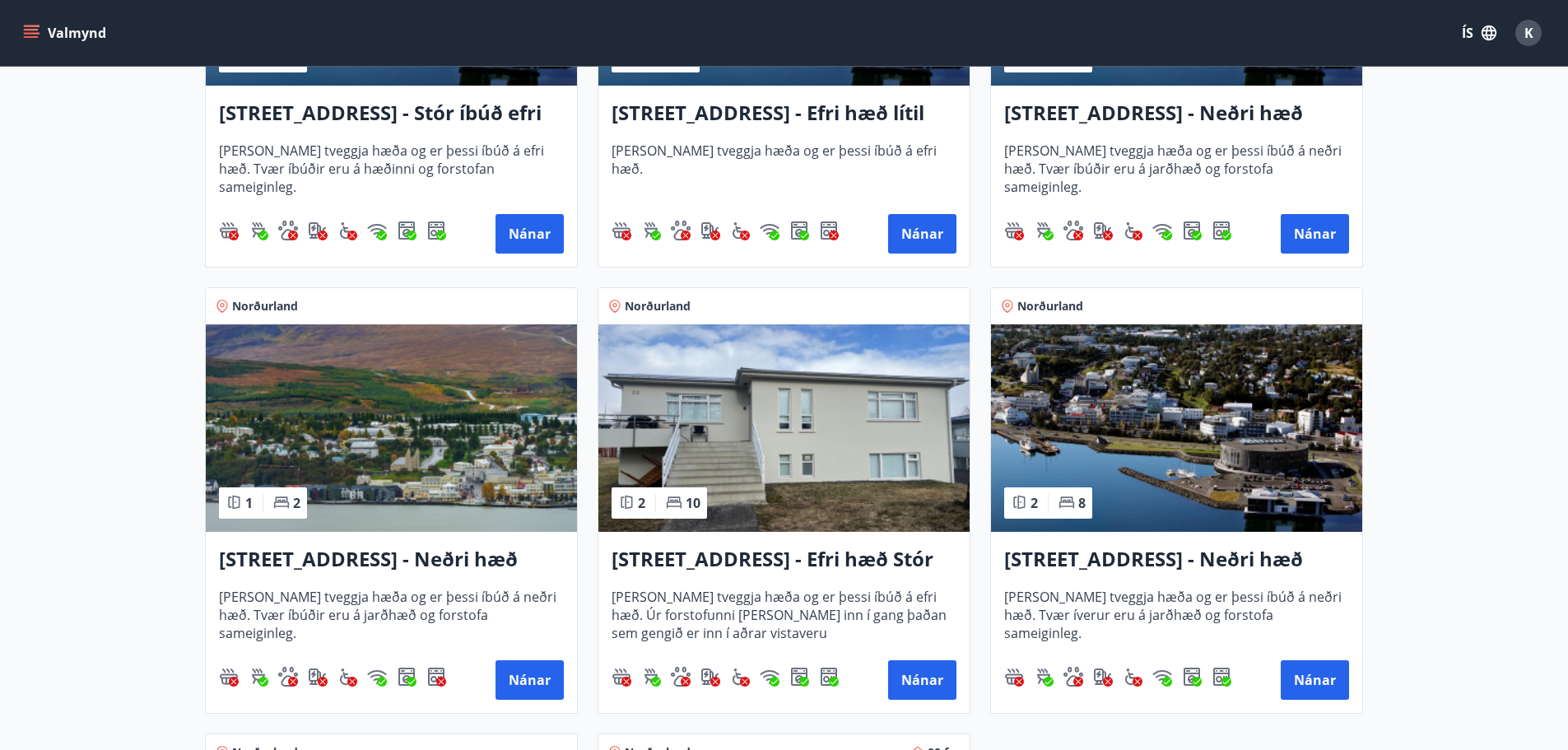
click at [1202, 116] on h3 "[STREET_ADDRESS] - Neðri hæð íbúð 3" at bounding box center [1176, 114] width 345 height 30
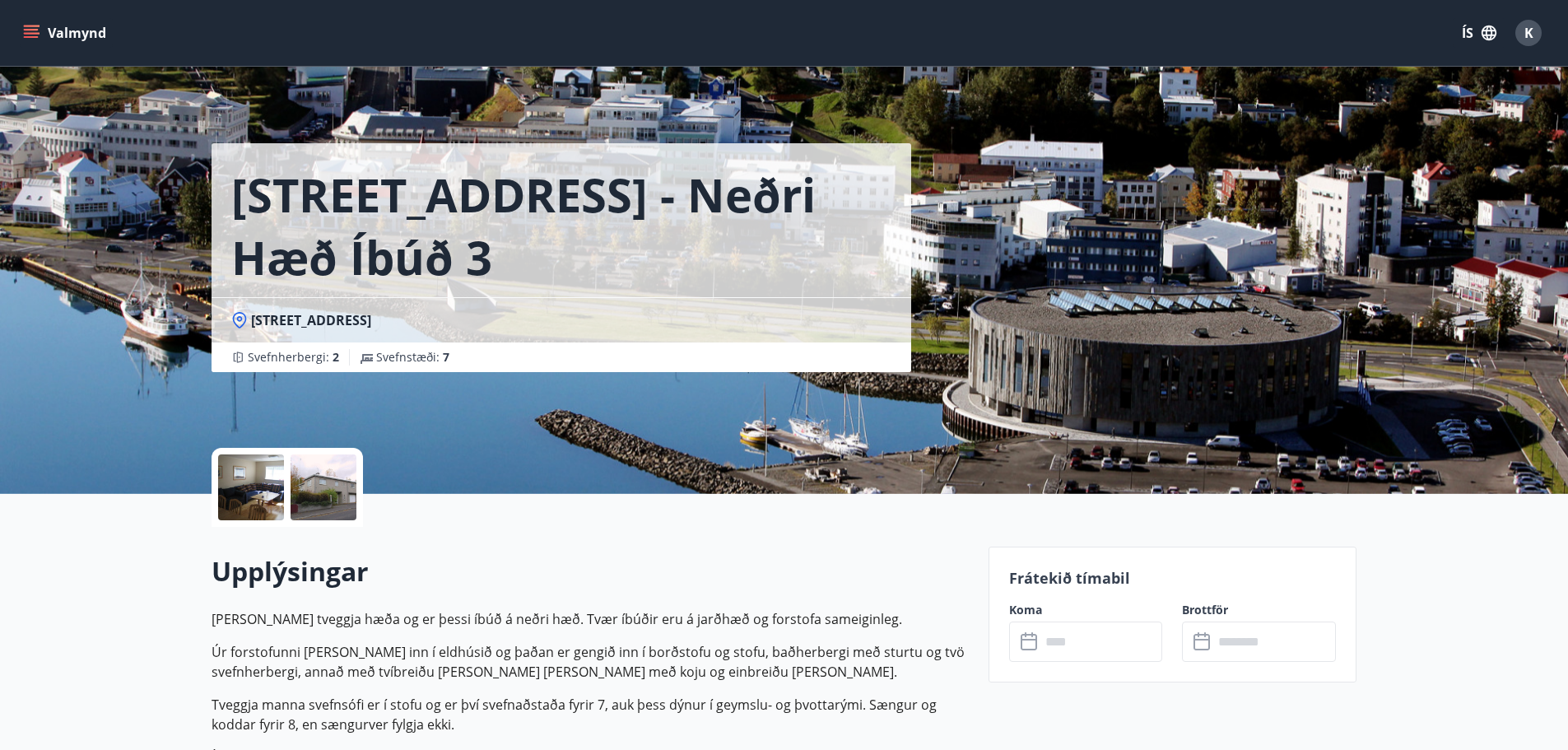
click at [255, 490] on div at bounding box center [251, 487] width 66 height 66
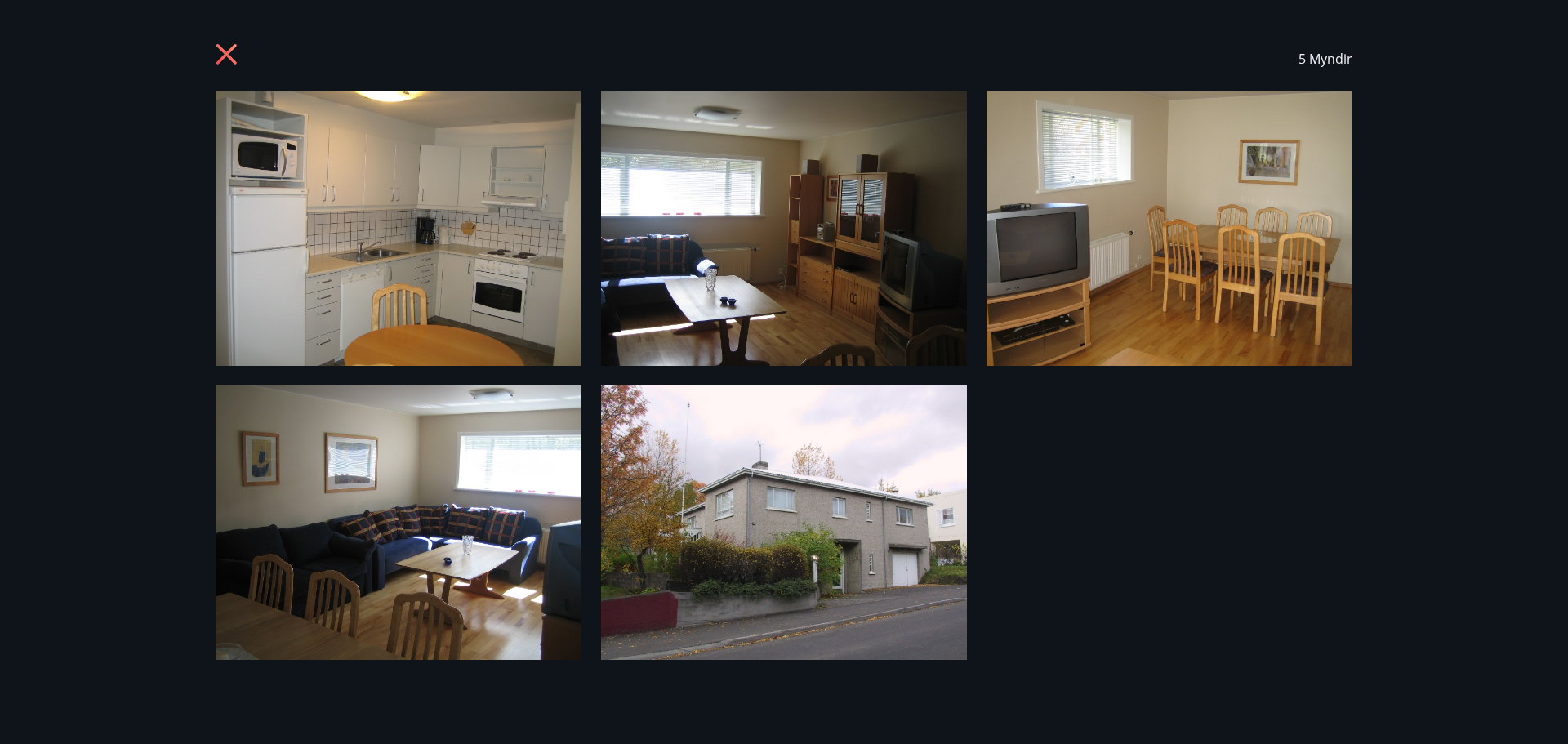
click at [221, 55] on icon at bounding box center [229, 56] width 26 height 26
